Goal: Find contact information: Find contact information

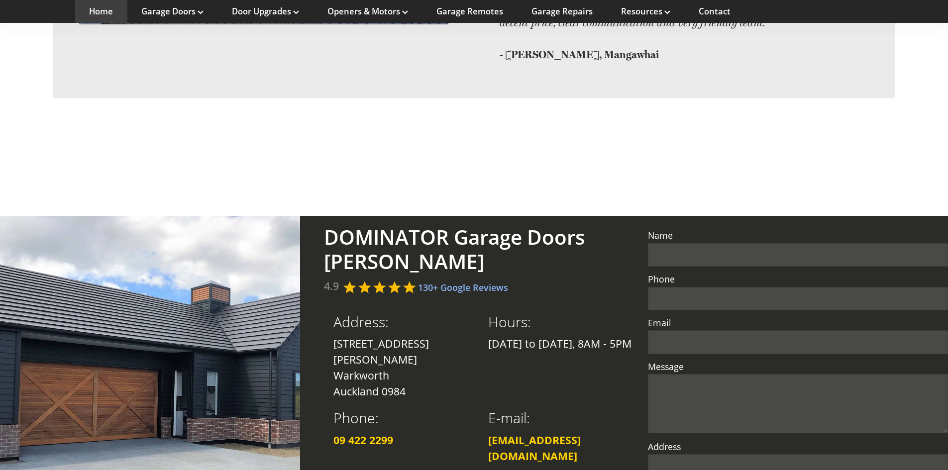
scroll to position [2270, 0]
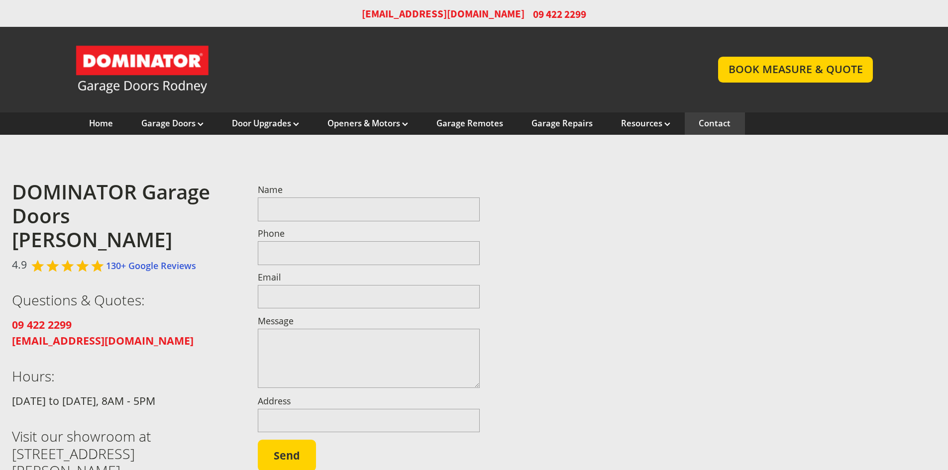
click at [356, 428] on input "Address" at bounding box center [369, 421] width 222 height 24
click at [429, 163] on section "DOMINATOR Garage Doors [PERSON_NAME] 4.9 130+ Google Reviews Questions & Quotes…" at bounding box center [474, 362] width 948 height 455
click at [91, 333] on strong "[EMAIL_ADDRESS][DOMAIN_NAME]" at bounding box center [103, 340] width 182 height 14
